Goal: Find contact information: Find contact information

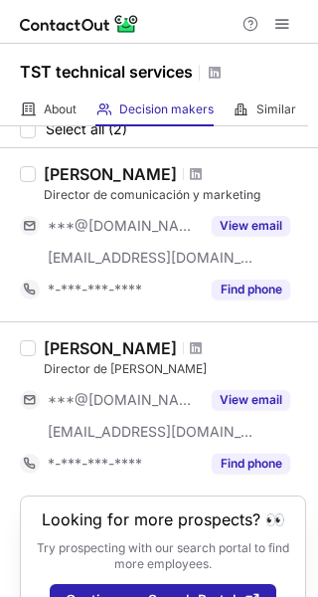
scroll to position [134, 0]
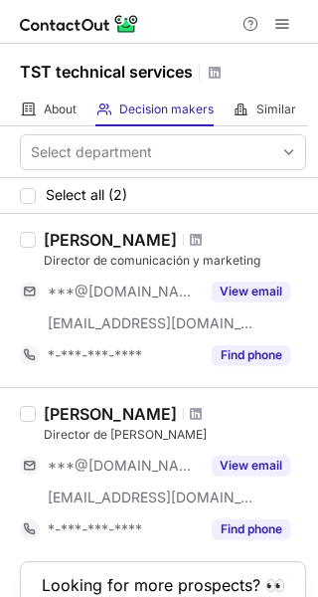
scroll to position [134, 0]
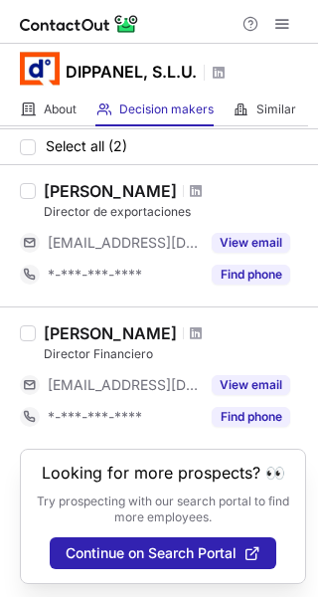
scroll to position [71, 0]
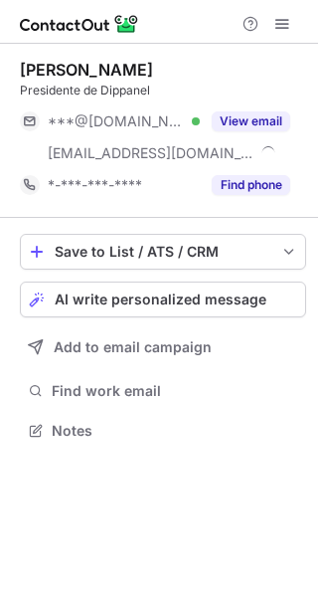
scroll to position [417, 318]
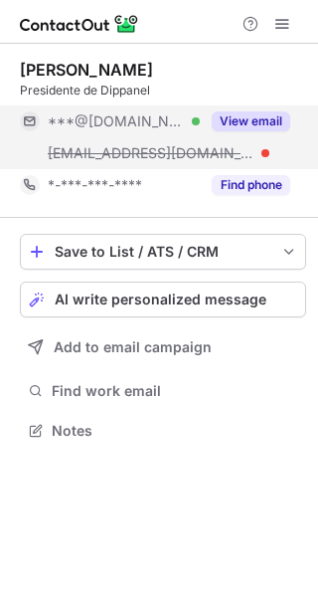
click at [255, 112] on button "View email" at bounding box center [251, 121] width 79 height 20
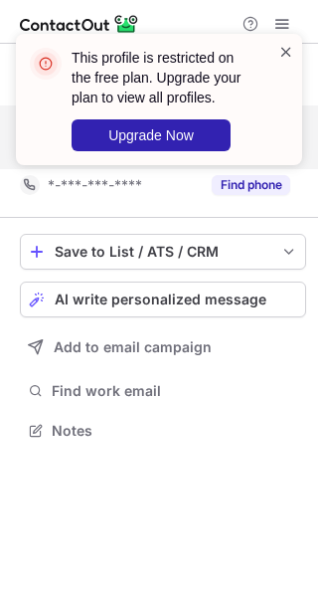
click at [284, 60] on span at bounding box center [287, 52] width 16 height 20
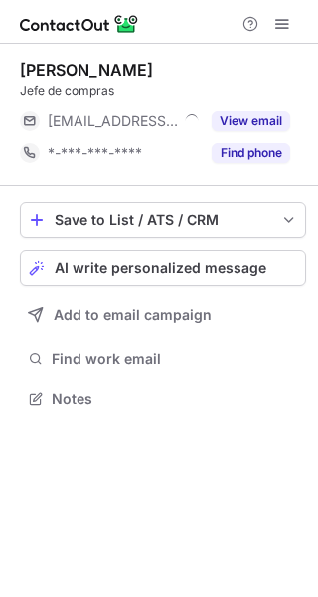
scroll to position [385, 318]
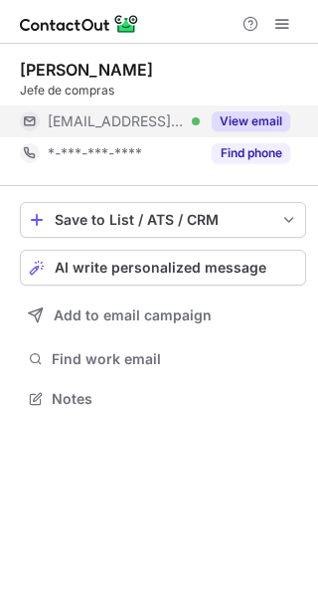
click at [227, 127] on button "View email" at bounding box center [251, 121] width 79 height 20
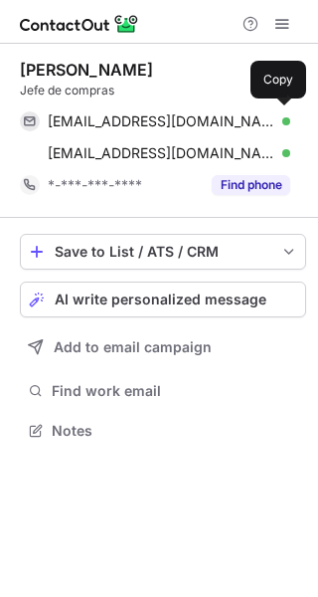
scroll to position [417, 318]
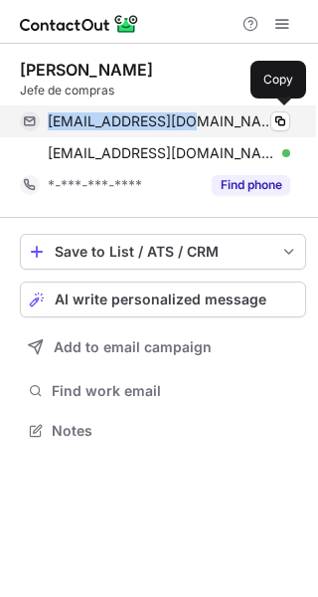
drag, startPoint x: 47, startPoint y: 115, endPoint x: 188, endPoint y: 134, distance: 142.6
click at [188, 134] on div "mario@dippanel.com Verified Copy" at bounding box center [155, 121] width 271 height 32
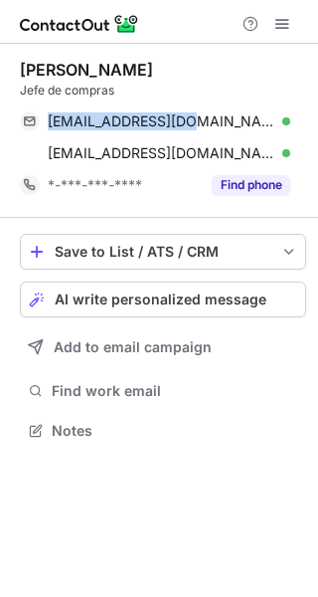
copy span "mario@dippanel.com"
drag, startPoint x: 11, startPoint y: 67, endPoint x: 227, endPoint y: 71, distance: 216.0
click at [227, 71] on div "Mario Cárdenas Cubino Jefe de compras mario@dippanel.com Verified Copy mario@di…" at bounding box center [159, 252] width 318 height 417
copy div "Mario Cárdenas Cubino"
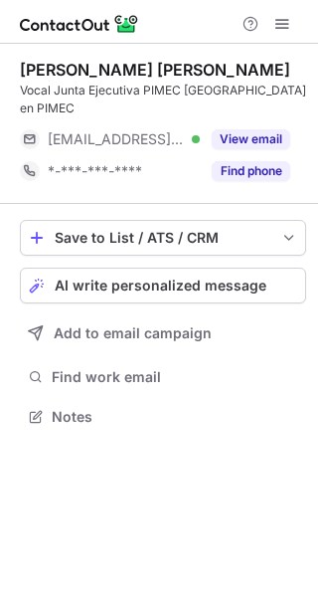
scroll to position [403, 318]
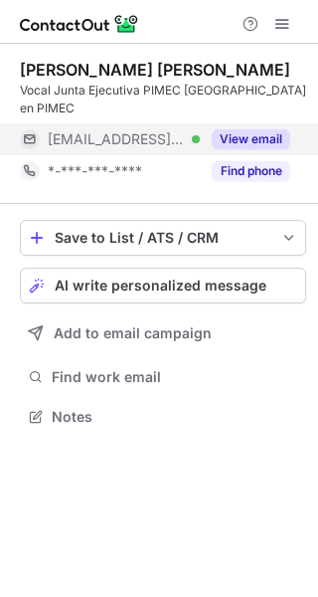
click at [271, 145] on button "View email" at bounding box center [251, 139] width 79 height 20
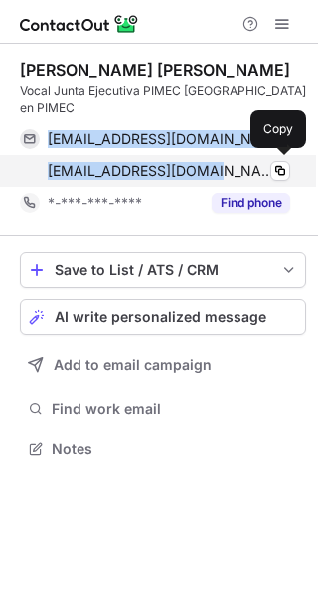
drag, startPoint x: 44, startPoint y: 136, endPoint x: 203, endPoint y: 174, distance: 163.7
click at [203, 174] on div "jmorera@canaletas.es Verified Copy jmorera@canaletas.com Verified Copy" at bounding box center [155, 155] width 271 height 64
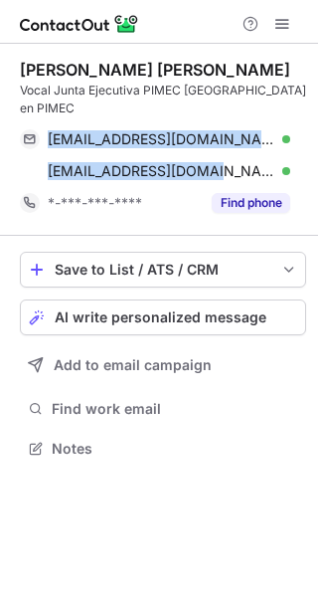
copy div "jmorera@canaletas.es Verified Copy jmorera@canaletas.com"
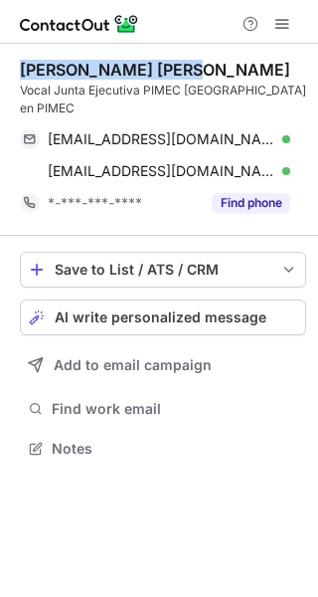
drag, startPoint x: 19, startPoint y: 68, endPoint x: 253, endPoint y: 77, distance: 234.0
click at [253, 77] on div "Jordi Morera Queral Vocal Junta Ejecutiva PIMEC Baix Llobregat en PIMEC jmorera…" at bounding box center [159, 261] width 318 height 435
copy div "Jordi Morera Queral"
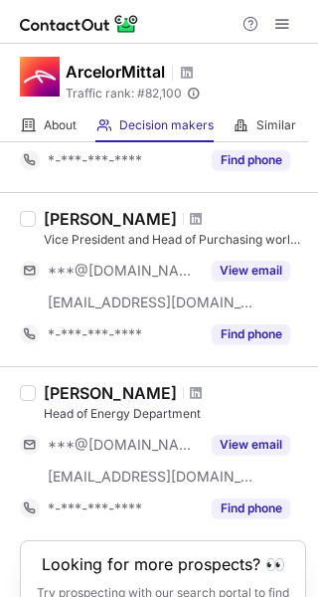
scroll to position [1480, 0]
